Goal: Task Accomplishment & Management: Manage account settings

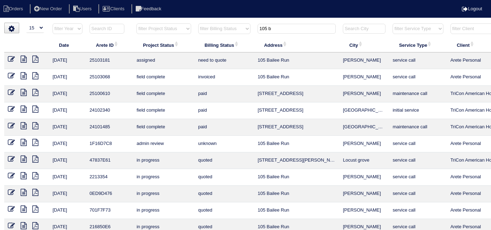
select select "15"
drag, startPoint x: 275, startPoint y: 29, endPoint x: 168, endPoint y: 26, distance: 108.0
click at [172, 26] on tr "filter Year -- Any Year -- 2025 2024 2023 2022 2021 2020 2019 filter Project St…" at bounding box center [311, 30] width 615 height 15
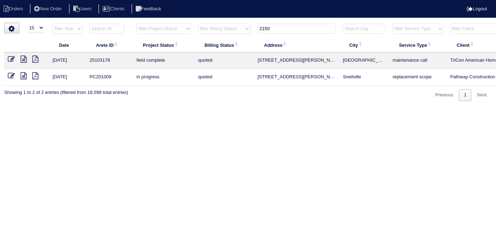
type input "2150"
click at [7, 59] on td at bounding box center [26, 61] width 45 height 17
click at [11, 60] on icon at bounding box center [11, 59] width 7 height 7
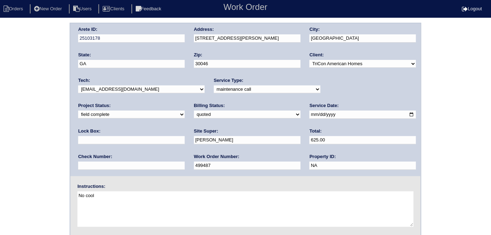
click at [194, 116] on select "need to quote quoted need to invoice invoiced paid warranty purchase order need…" at bounding box center [247, 115] width 107 height 8
select select "need to invoice"
click at [194, 111] on select "need to quote quoted need to invoice invoiced paid warranty purchase order need…" at bounding box center [247, 115] width 107 height 8
click at [50, 128] on div "Arete ID: 25103178 Address: [STREET_ADDRESS][PERSON_NAME] City: [GEOGRAPHIC_DAT…" at bounding box center [245, 166] width 491 height 287
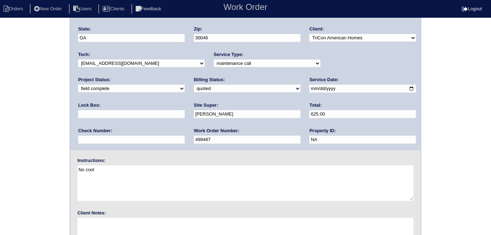
scroll to position [73, 0]
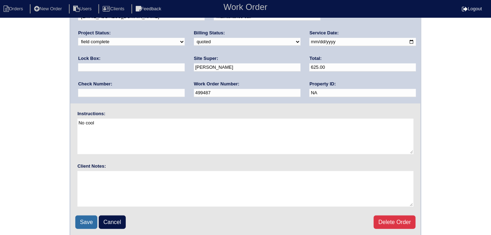
click at [85, 227] on input "Save" at bounding box center [86, 222] width 22 height 13
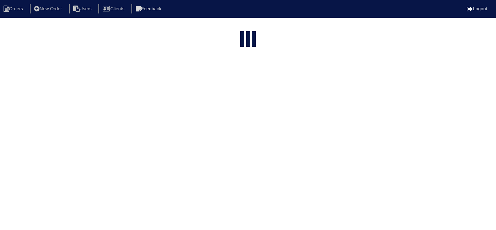
select select "15"
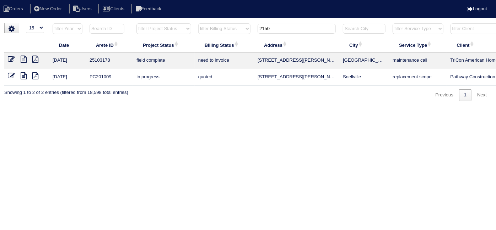
drag, startPoint x: 276, startPoint y: 28, endPoint x: 105, endPoint y: 17, distance: 171.5
click at [107, 23] on body "Orders New Order Users Clients Feedback Logout Orders New Order Users Clients M…" at bounding box center [248, 62] width 496 height 78
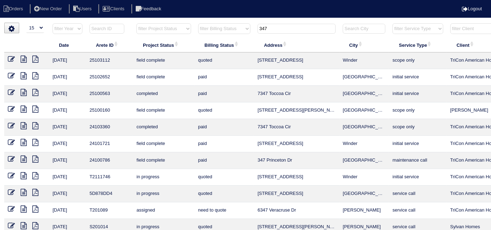
type input "347"
drag, startPoint x: 11, startPoint y: 59, endPoint x: 19, endPoint y: 47, distance: 13.9
click at [11, 59] on icon at bounding box center [11, 59] width 7 height 7
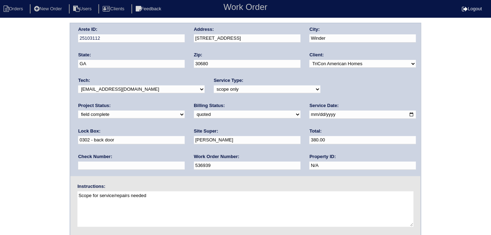
click at [185, 111] on select "new order assigned in progress field complete need to schedule admin review arc…" at bounding box center [131, 115] width 107 height 8
select select "need to schedule"
click at [185, 111] on select "new order assigned in progress field complete need to schedule admin review arc…" at bounding box center [131, 115] width 107 height 8
click at [309, 113] on input "2025-08-25" at bounding box center [362, 115] width 107 height 8
click at [309, 114] on input "2025-08-25" at bounding box center [362, 115] width 107 height 8
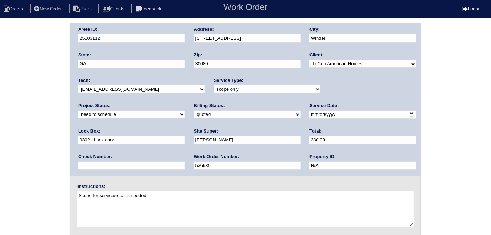
type input "2025-08-30"
drag, startPoint x: 98, startPoint y: 111, endPoint x: 93, endPoint y: 116, distance: 7.3
click at [194, 112] on select "need to quote quoted need to invoice invoiced paid warranty purchase order need…" at bounding box center [247, 115] width 107 height 8
select select "need to invoice"
click at [194, 111] on select "need to quote quoted need to invoice invoiced paid warranty purchase order need…" at bounding box center [247, 115] width 107 height 8
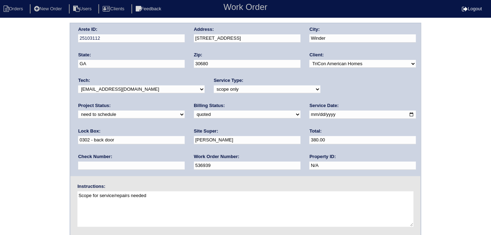
click at [1, 144] on div "Arete ID: 25103112 Address: 347 Royal Oaks Dr City: Winder State: GA Zip: 30680…" at bounding box center [245, 166] width 491 height 287
click at [29, 62] on div "Arete ID: 25103112 Address: 347 Royal Oaks Dr City: Winder State: GA Zip: 30680…" at bounding box center [245, 166] width 491 height 287
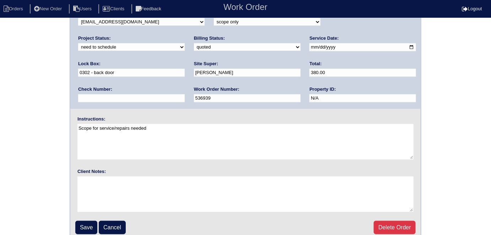
scroll to position [73, 0]
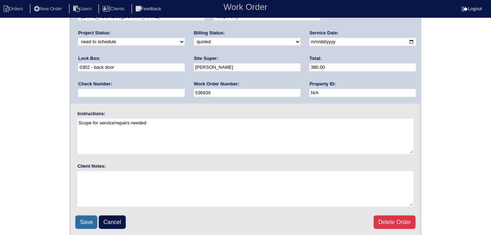
click at [80, 223] on input "Save" at bounding box center [86, 222] width 22 height 13
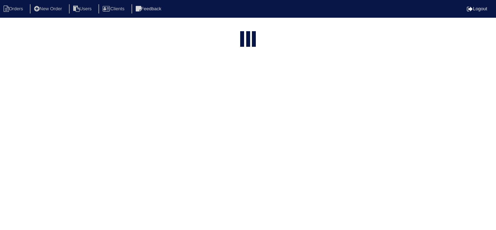
select select "15"
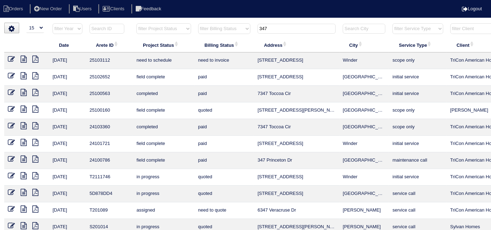
scroll to position [0, 129]
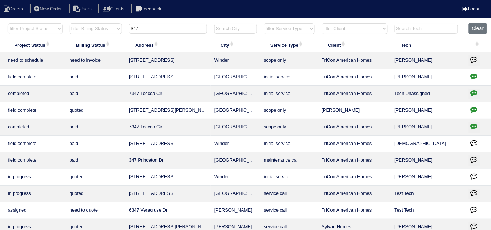
click at [472, 61] on icon "button" at bounding box center [473, 59] width 7 height 7
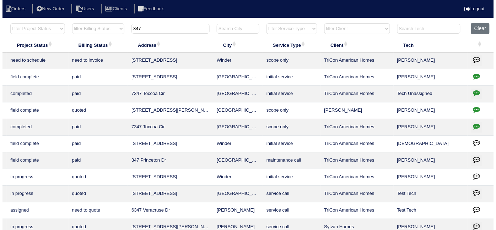
scroll to position [0, 124]
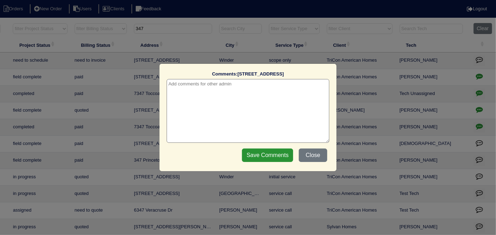
click at [175, 84] on textarea at bounding box center [248, 111] width 163 height 64
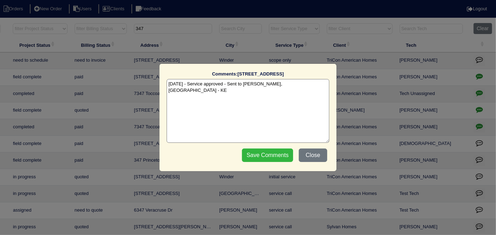
type textarea "[DATE] - Service approved - Sent to [PERSON_NAME], [GEOGRAPHIC_DATA] - KE"
click at [268, 151] on input "Save Comments" at bounding box center [267, 155] width 51 height 13
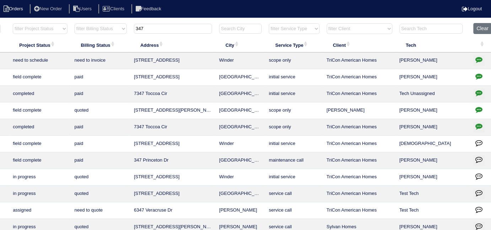
drag, startPoint x: 160, startPoint y: 26, endPoint x: 28, endPoint y: 8, distance: 133.6
click at [28, 23] on body "Orders New Order Users Clients Feedback Logout Orders New Order Users Clients M…" at bounding box center [121, 145] width 491 height 245
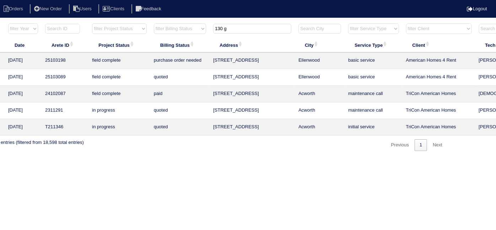
scroll to position [0, 0]
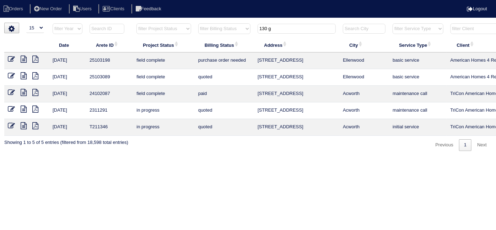
type input "130 g"
click at [21, 58] on icon at bounding box center [24, 59] width 6 height 7
